Goal: Find specific fact: Find specific fact

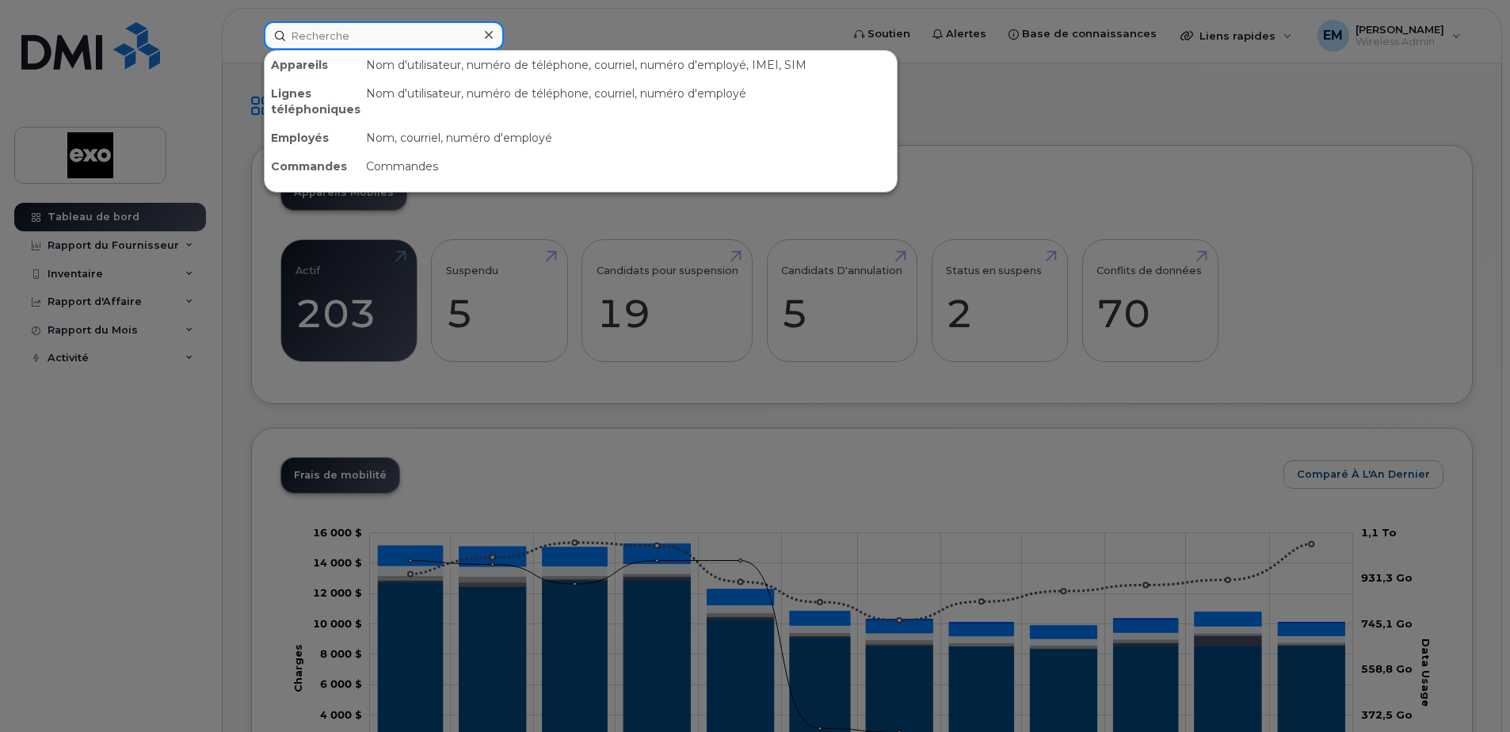
paste input "[PHONE_NUMBER]"
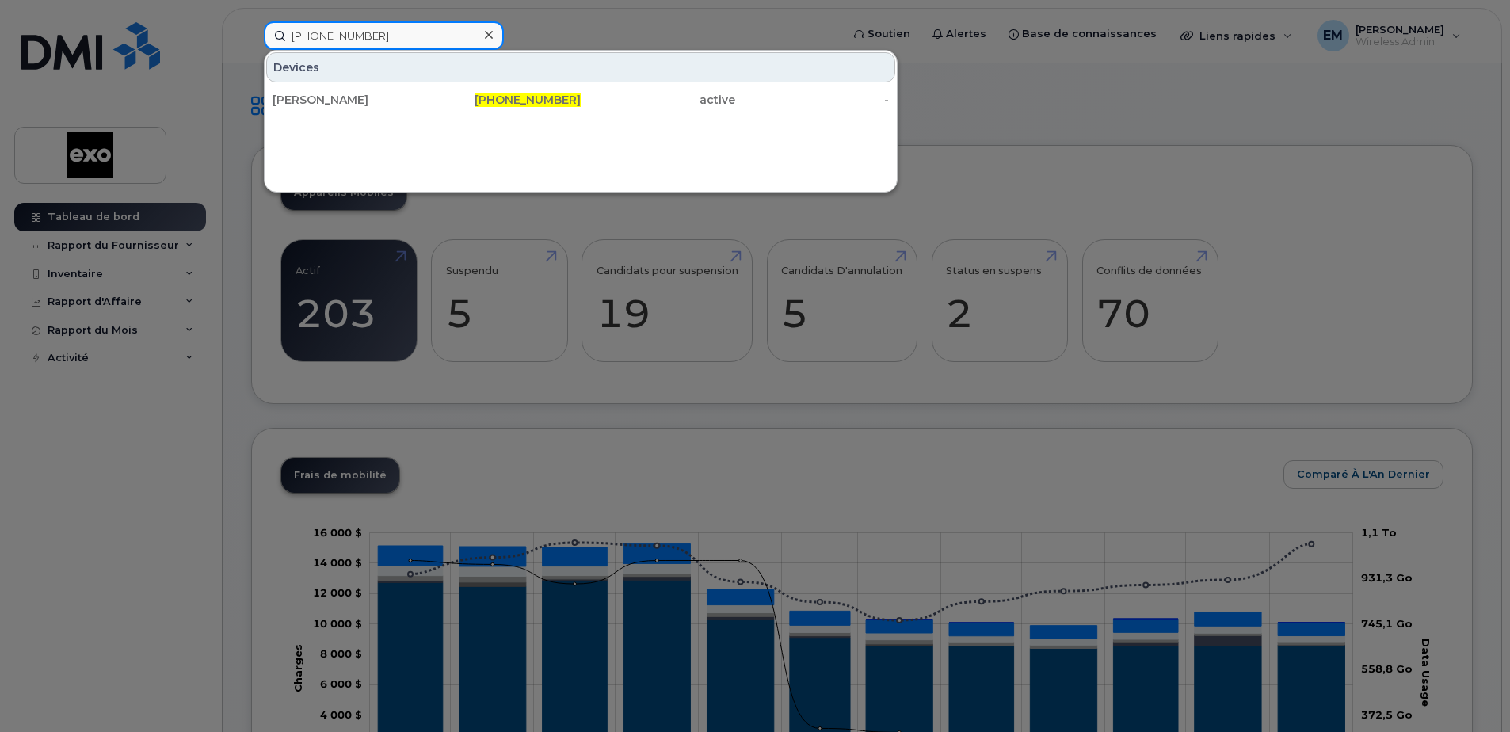
type input "[PHONE_NUMBER]"
click at [1189, 108] on div at bounding box center [755, 366] width 1510 height 732
click at [390, 37] on input "[PHONE_NUMBER]" at bounding box center [384, 35] width 240 height 29
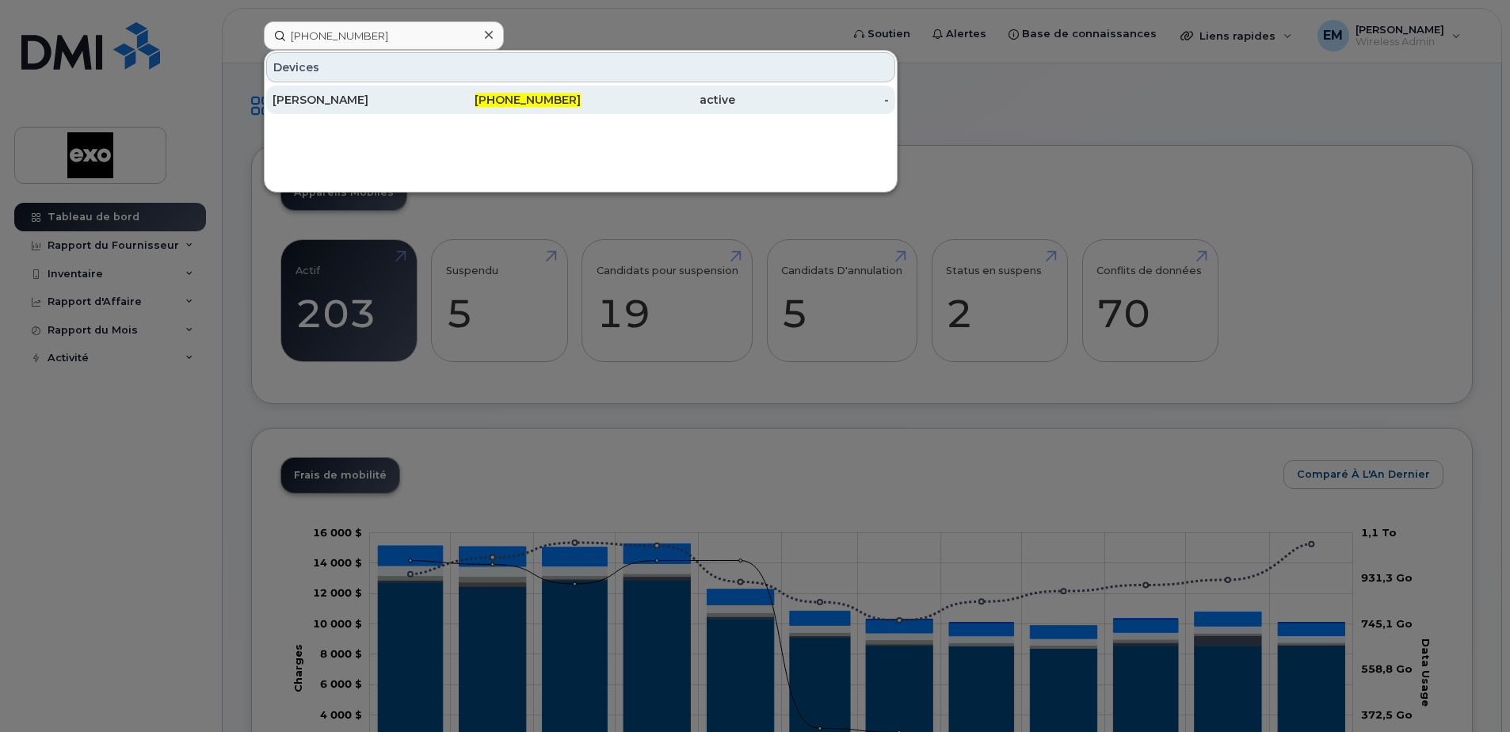
click at [328, 101] on div "[PERSON_NAME]" at bounding box center [350, 100] width 155 height 16
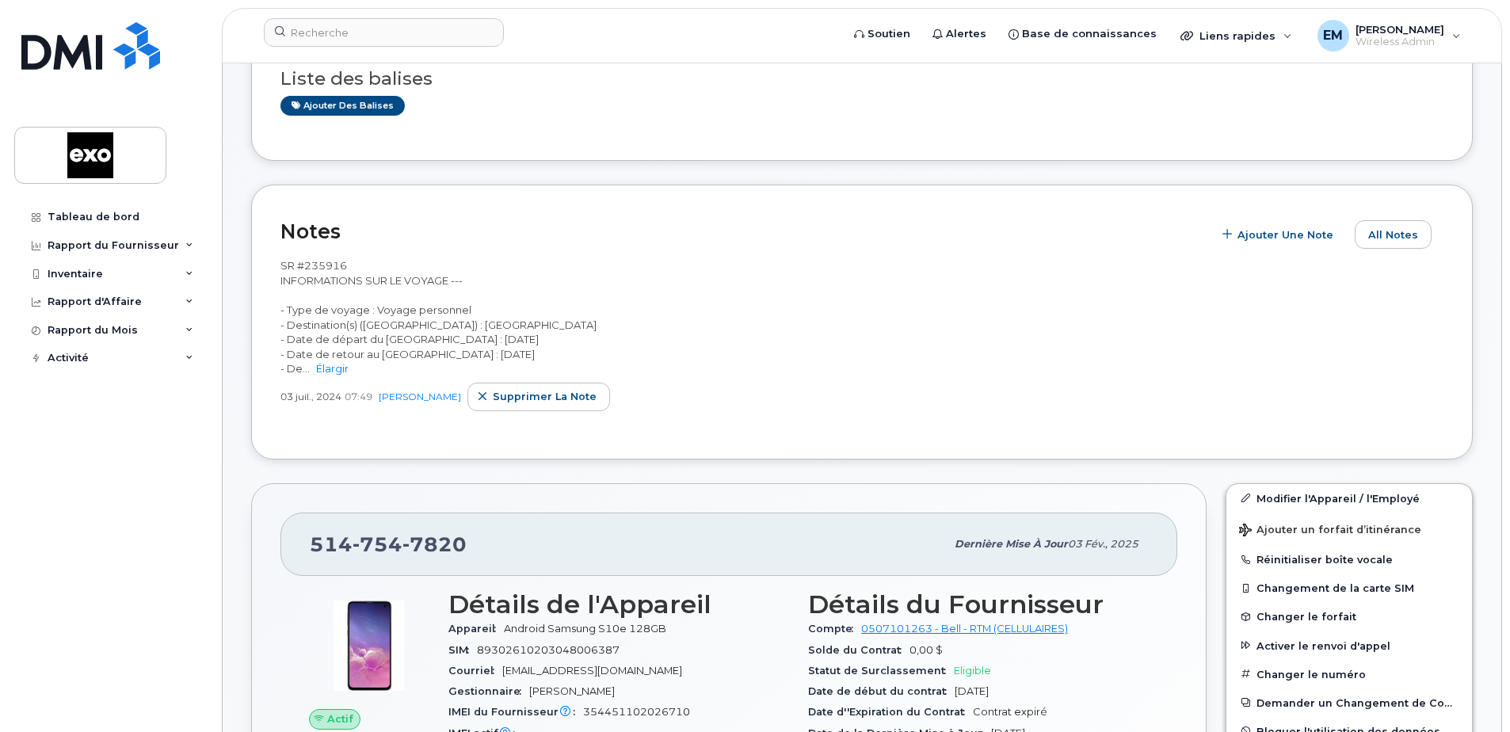
scroll to position [158, 0]
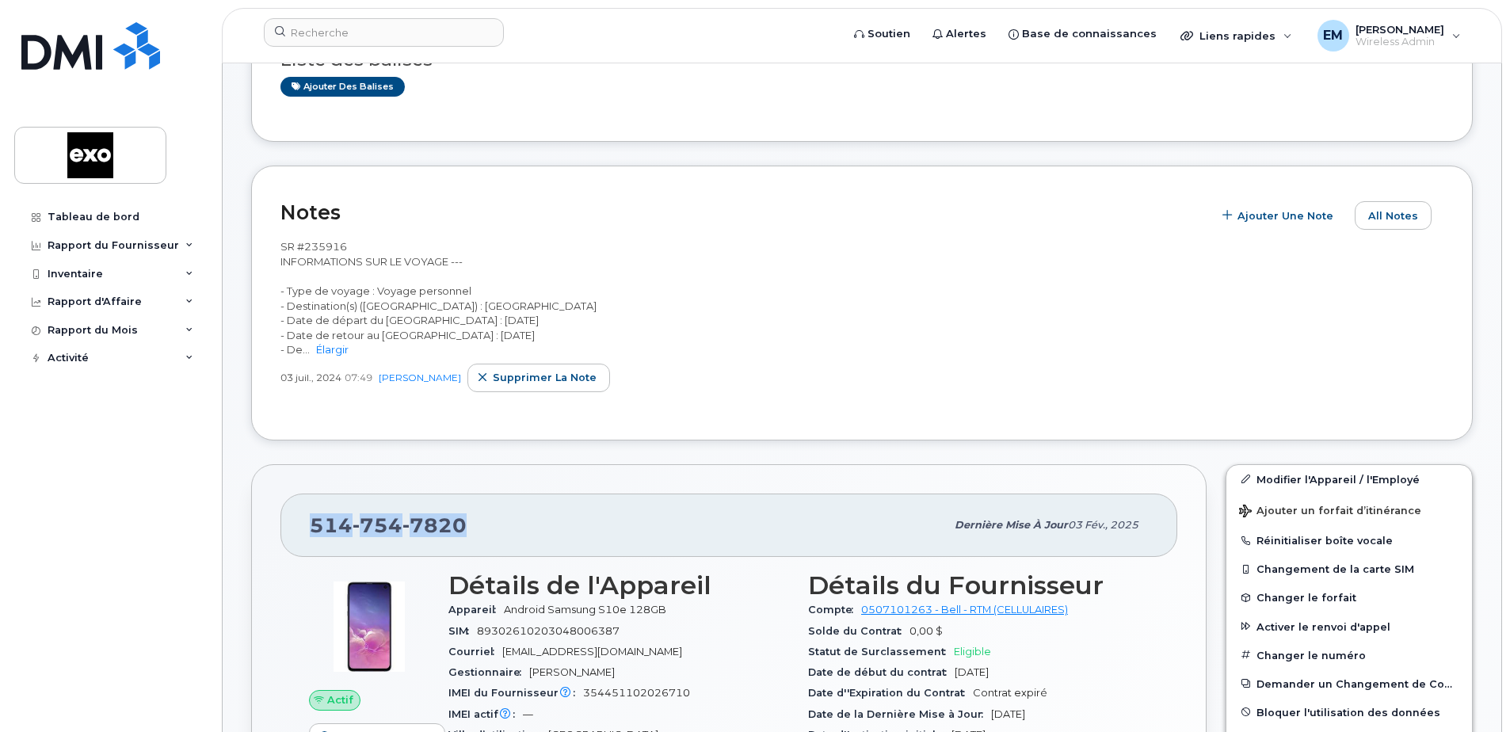
drag, startPoint x: 422, startPoint y: 527, endPoint x: 304, endPoint y: 527, distance: 118.1
click at [304, 527] on div "[PHONE_NUMBER] Dernière mise à jour [DATE]" at bounding box center [729, 525] width 897 height 63
drag, startPoint x: 304, startPoint y: 527, endPoint x: 395, endPoint y: 521, distance: 91.3
copy span "[PHONE_NUMBER]"
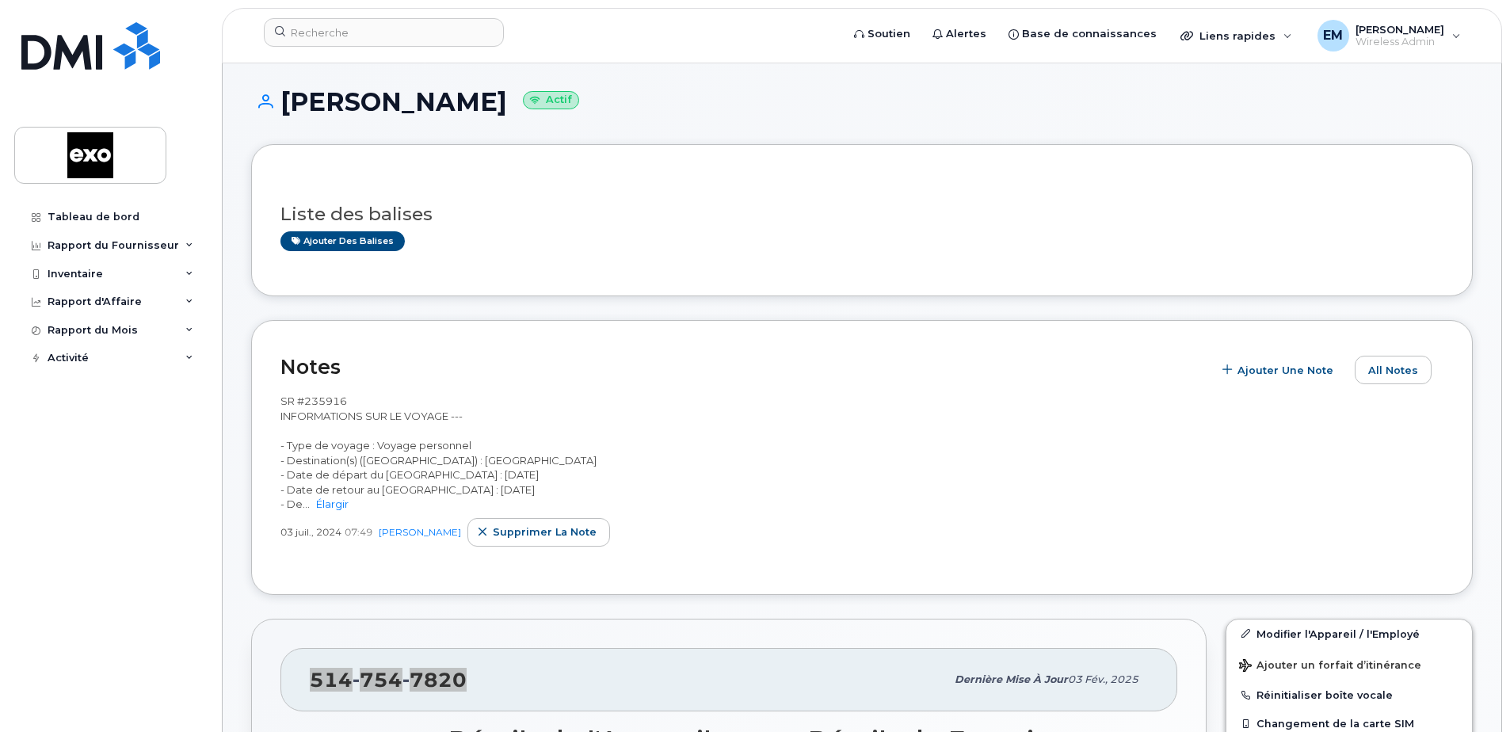
scroll to position [0, 0]
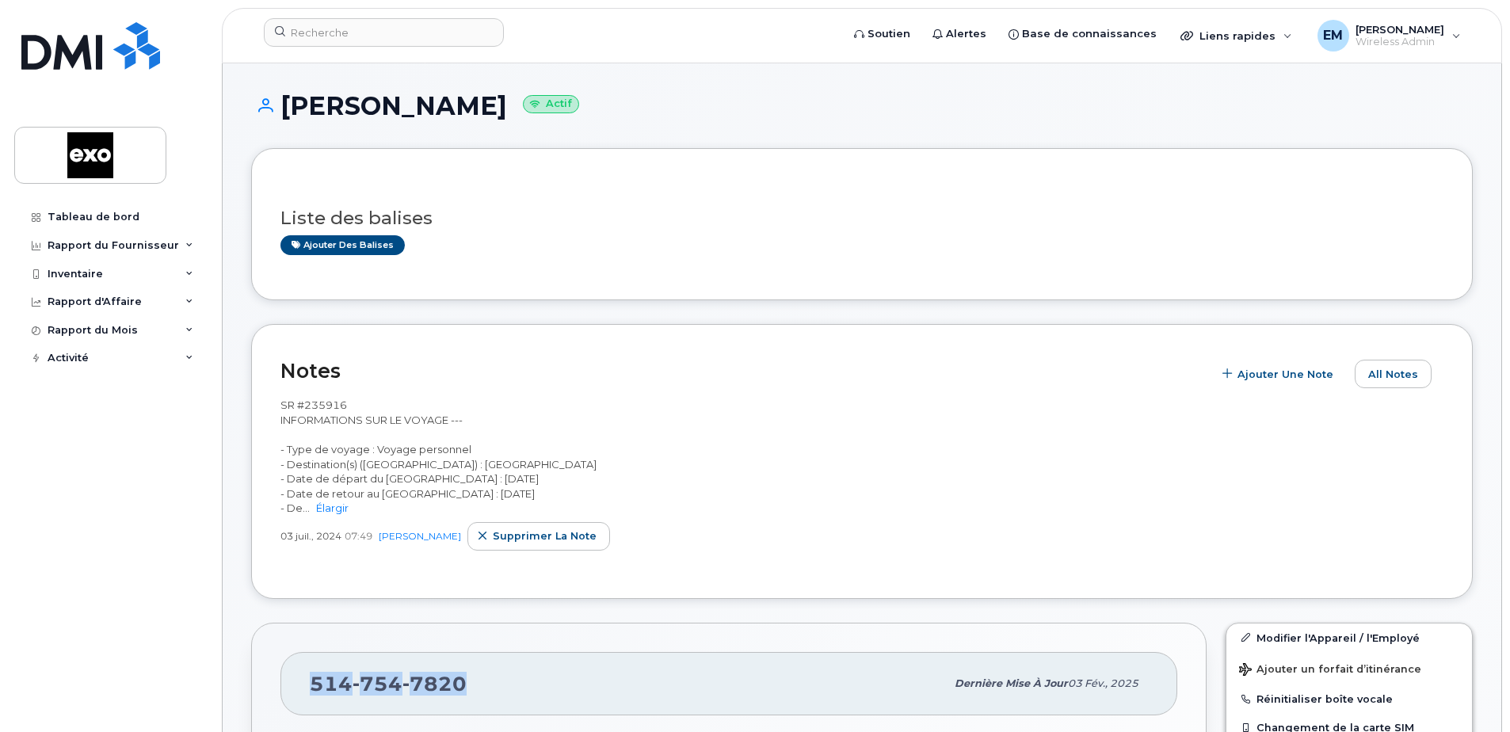
drag, startPoint x: 500, startPoint y: 106, endPoint x: 277, endPoint y: 96, distance: 222.9
click at [277, 96] on h1 "[PERSON_NAME] Actif" at bounding box center [862, 106] width 1222 height 28
copy h1 "[PERSON_NAME]"
drag, startPoint x: 469, startPoint y: 687, endPoint x: 311, endPoint y: 685, distance: 158.5
click at [311, 685] on div "[PHONE_NUMBER]" at bounding box center [628, 683] width 636 height 33
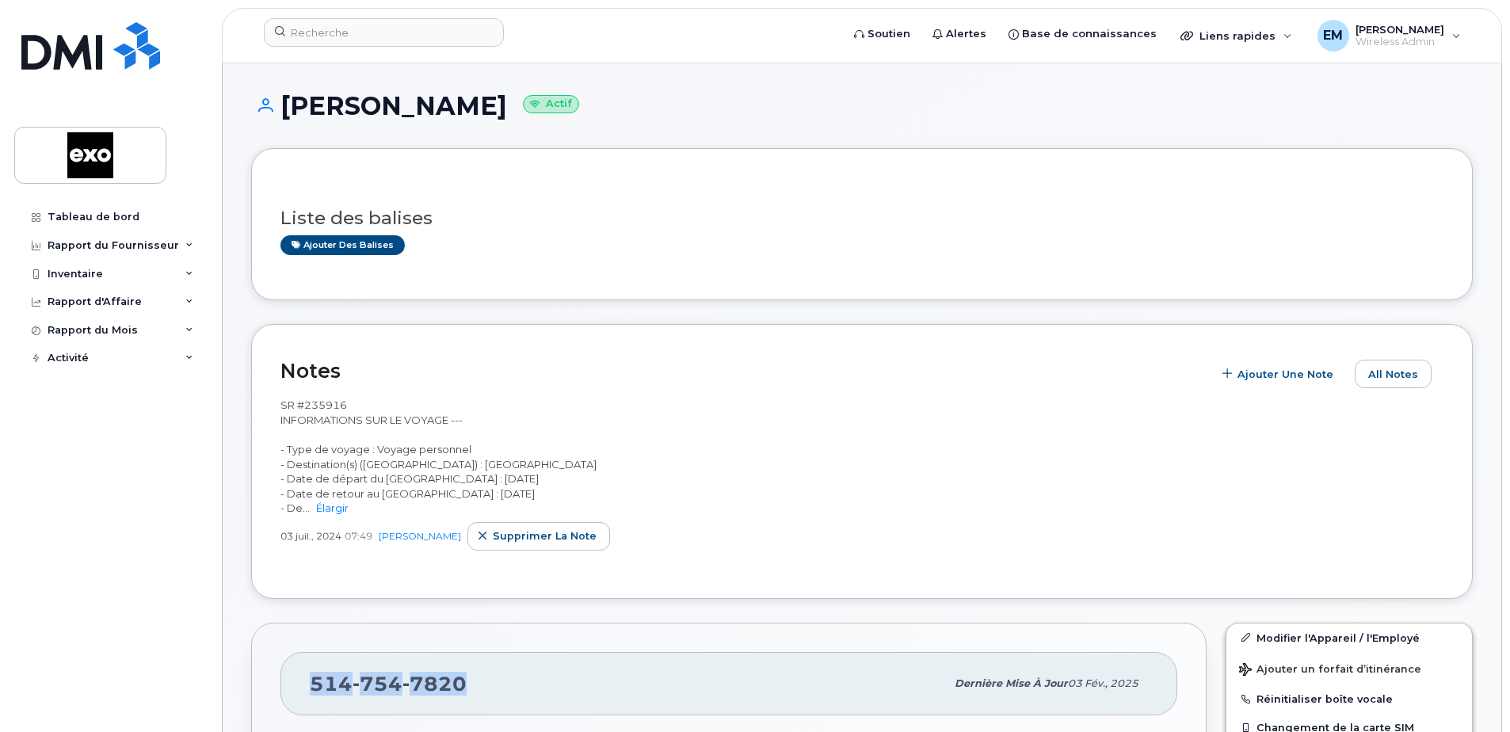
copy span "514 754 7820"
drag, startPoint x: 661, startPoint y: 211, endPoint x: 669, endPoint y: 162, distance: 49.8
click at [662, 210] on h3 "Liste des balises" at bounding box center [862, 218] width 1163 height 20
